Goal: Task Accomplishment & Management: Use online tool/utility

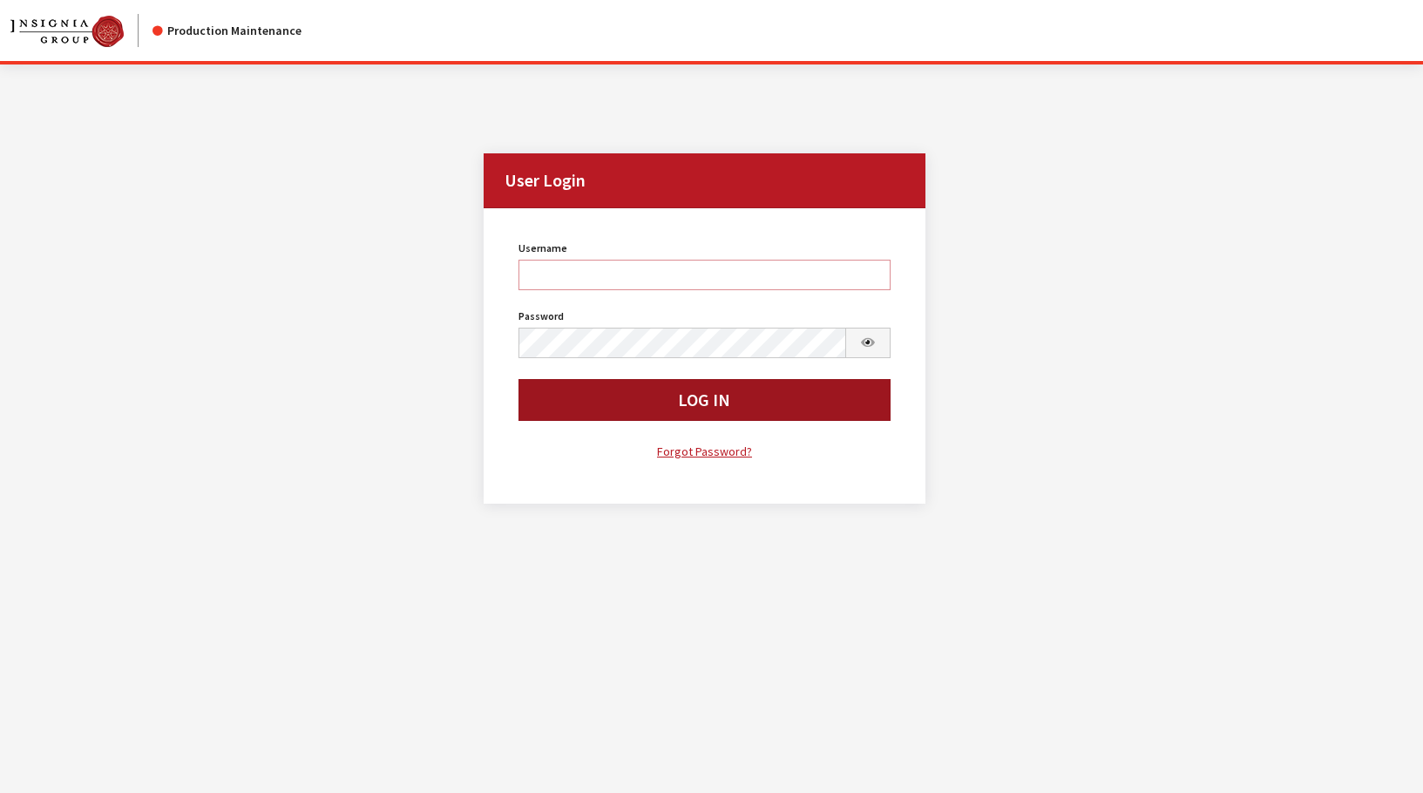
type input "rgoodwin"
click at [601, 410] on button "Log In" at bounding box center [705, 400] width 372 height 42
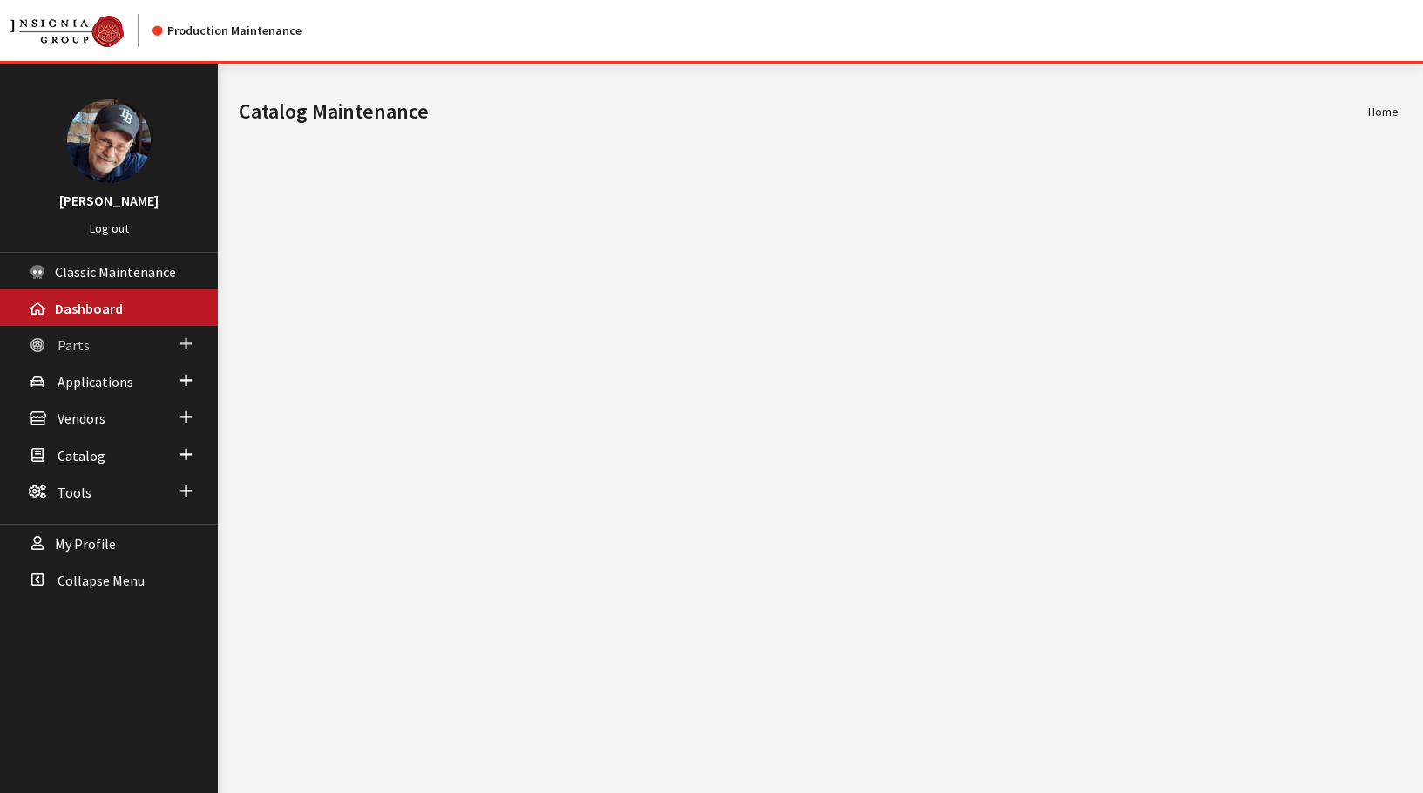
click at [81, 355] on link "Parts" at bounding box center [109, 344] width 218 height 37
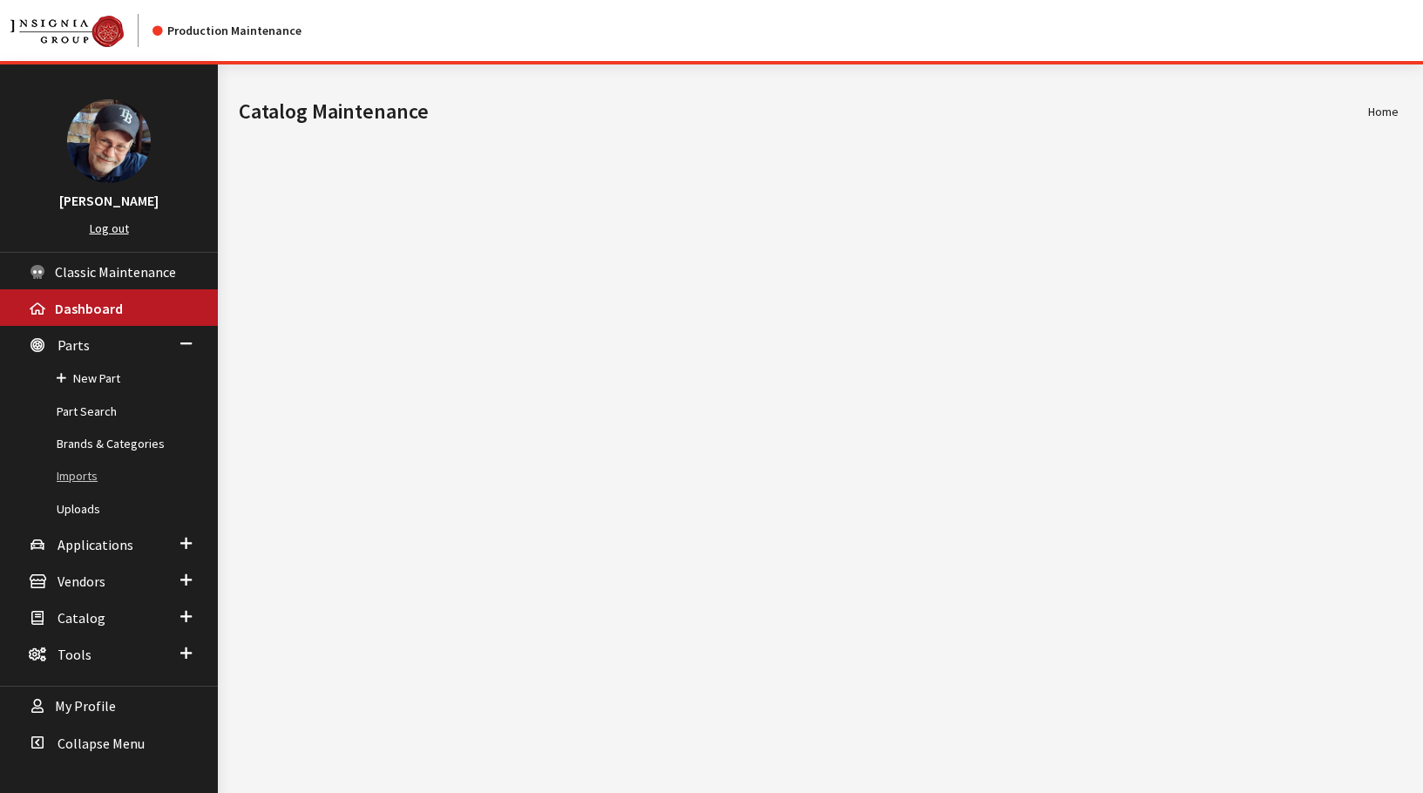
click at [77, 478] on link "Imports" at bounding box center [109, 476] width 218 height 32
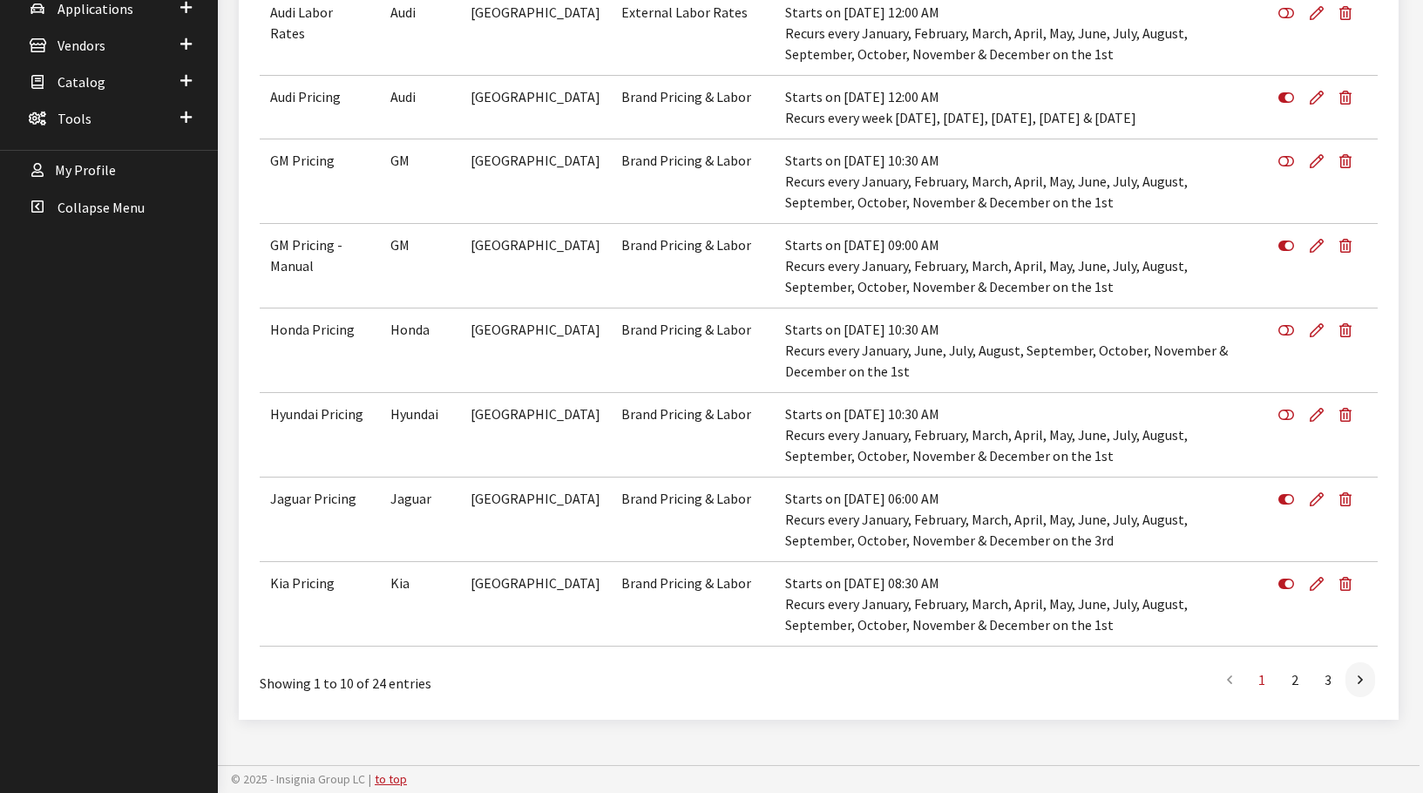
scroll to position [530, 0]
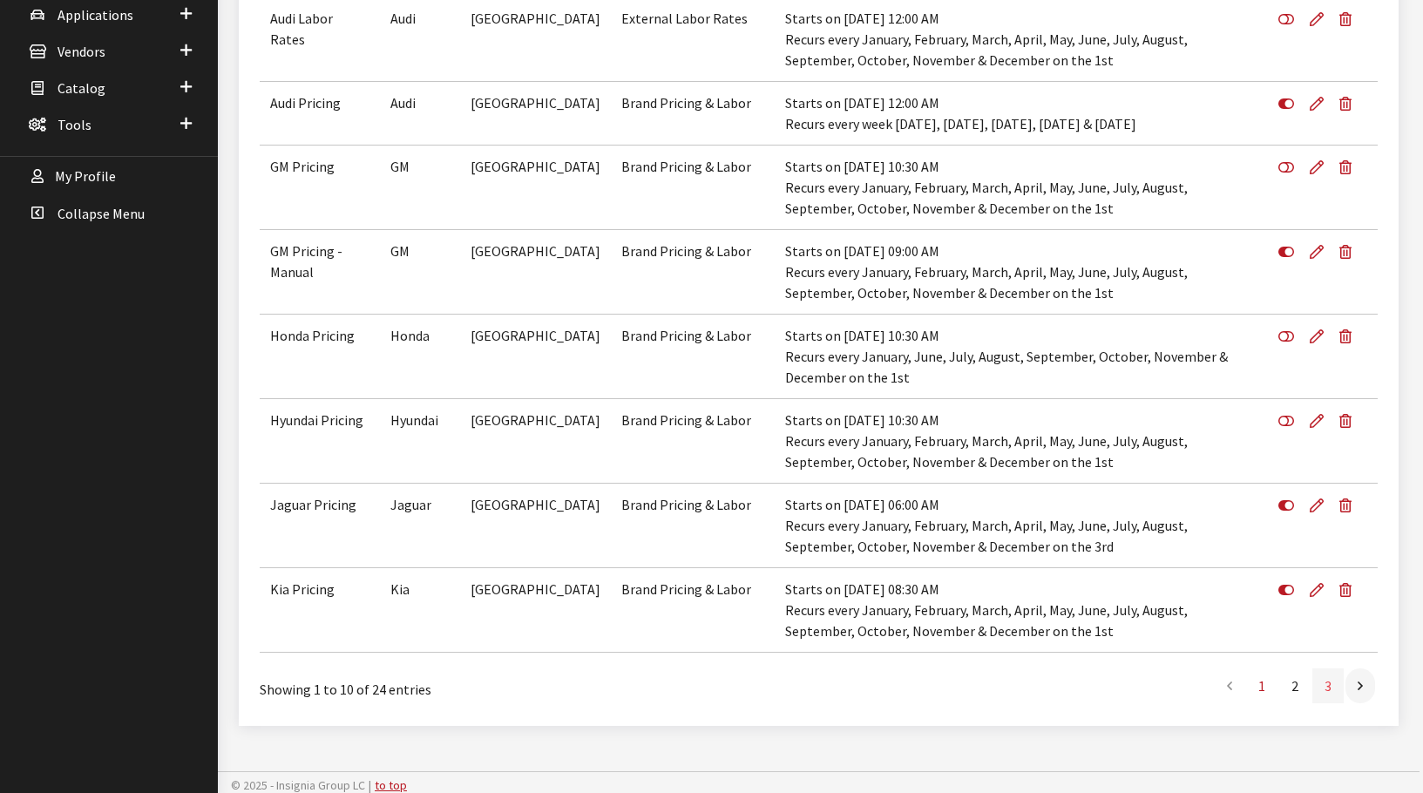
click at [1328, 690] on link "3" at bounding box center [1328, 686] width 31 height 35
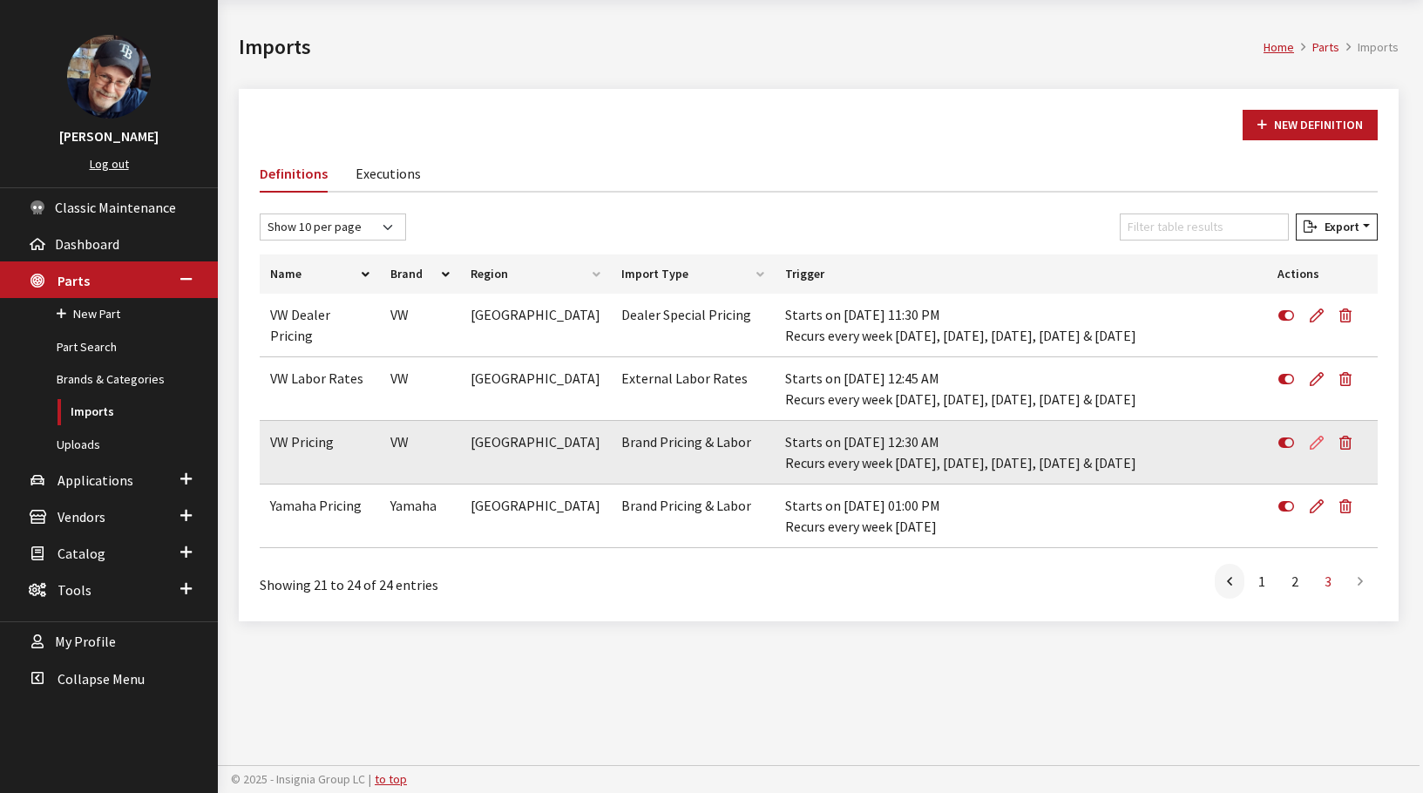
click at [1318, 443] on icon at bounding box center [1317, 444] width 14 height 14
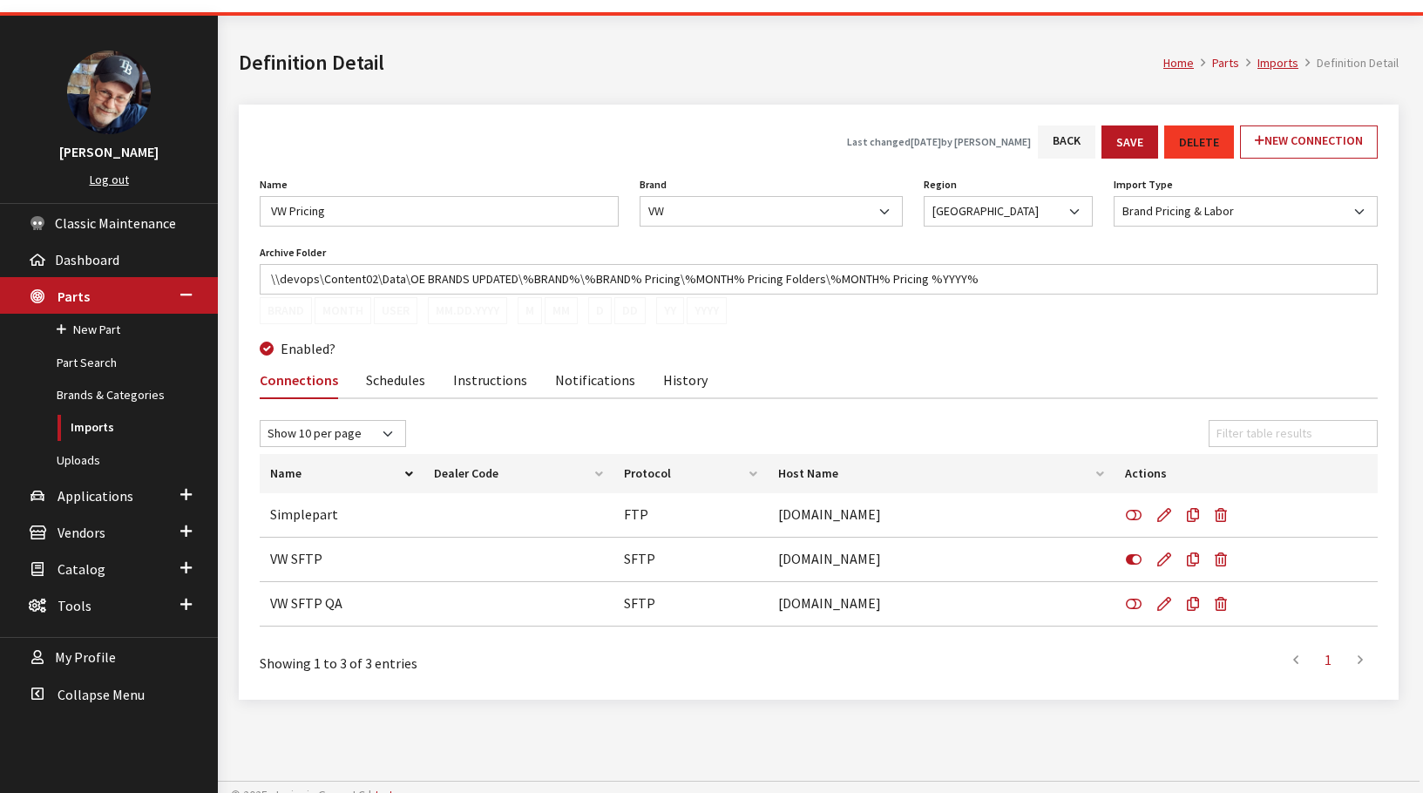
scroll to position [65, 0]
